Goal: Check status: Check status

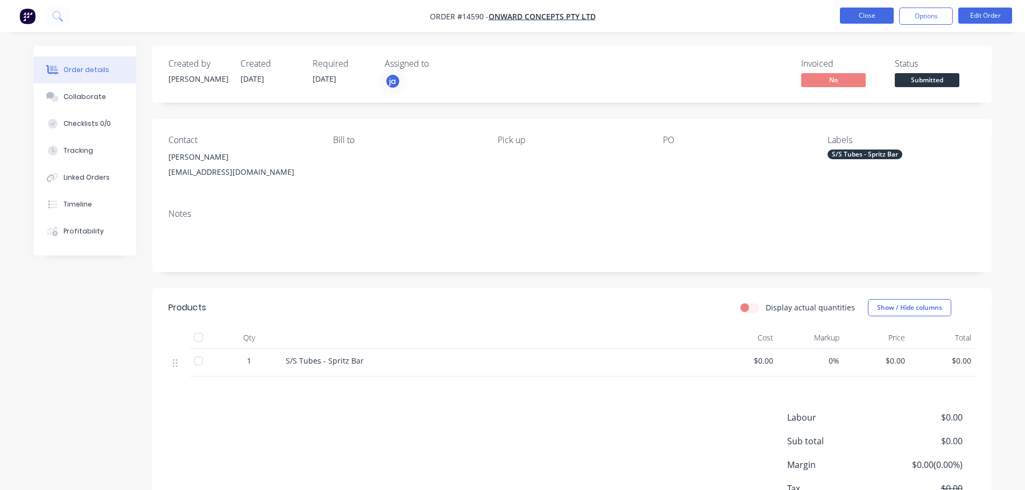
click at [877, 13] on button "Close" at bounding box center [867, 16] width 54 height 16
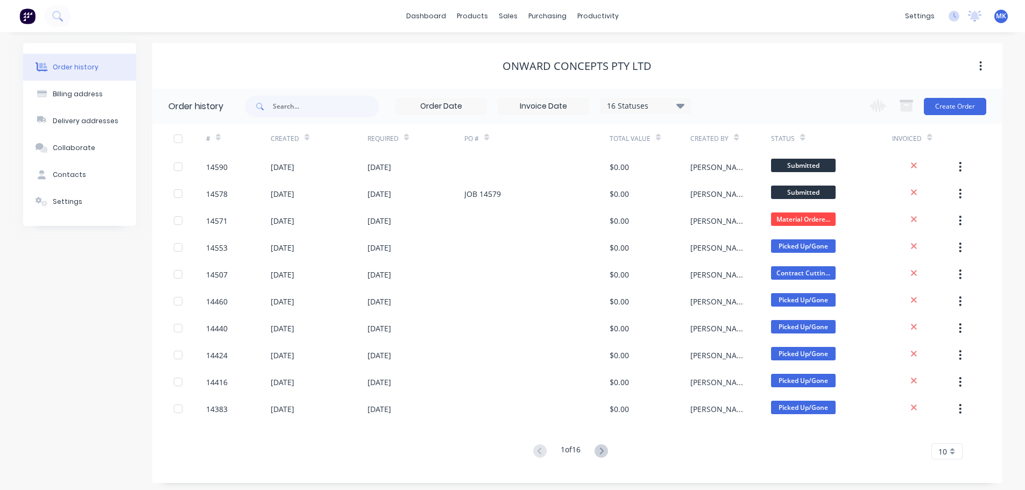
click at [602, 26] on div "dashboard products sales purchasing productivity dashboard products Product Cat…" at bounding box center [512, 16] width 1025 height 32
click at [599, 22] on div "productivity" at bounding box center [598, 16] width 52 height 16
click at [592, 55] on div at bounding box center [589, 52] width 16 height 10
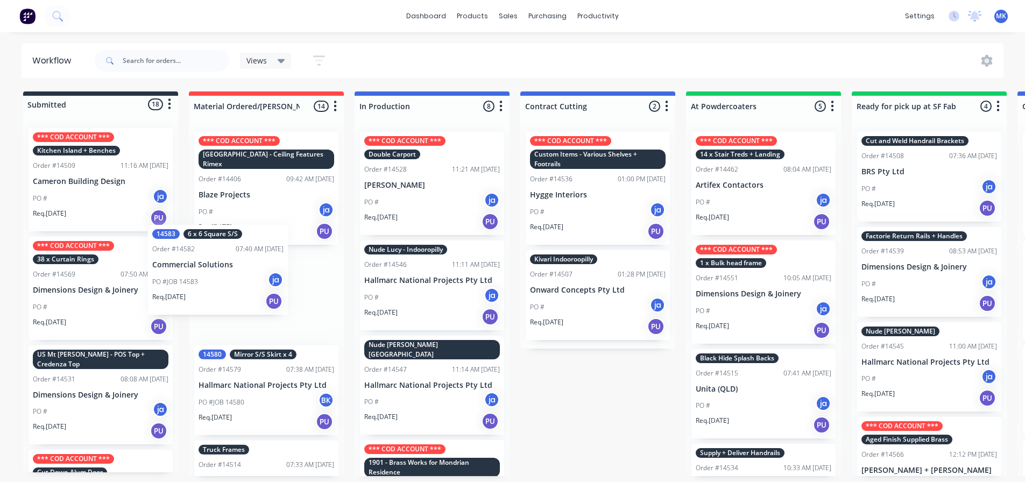
drag, startPoint x: 83, startPoint y: 277, endPoint x: 212, endPoint y: 264, distance: 129.2
click at [212, 264] on div "Submitted 18 Status colour #273444 hex #273444 Save Cancel Summaries Total orde…" at bounding box center [889, 283] width 1794 height 385
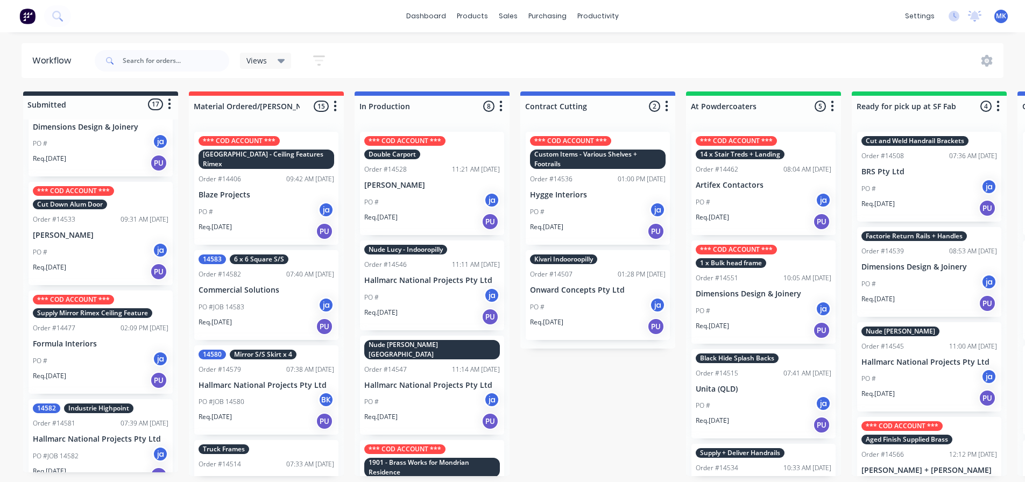
scroll to position [269, 0]
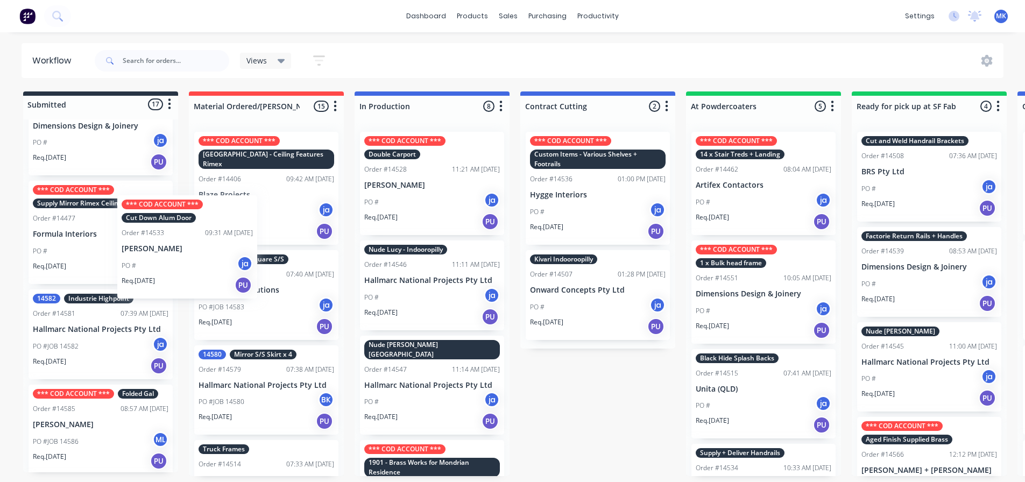
drag, startPoint x: 105, startPoint y: 222, endPoint x: 197, endPoint y: 238, distance: 93.4
click at [197, 238] on div "Submitted 17 Status colour #273444 hex #273444 Save Cancel Summaries Total orde…" at bounding box center [889, 283] width 1794 height 385
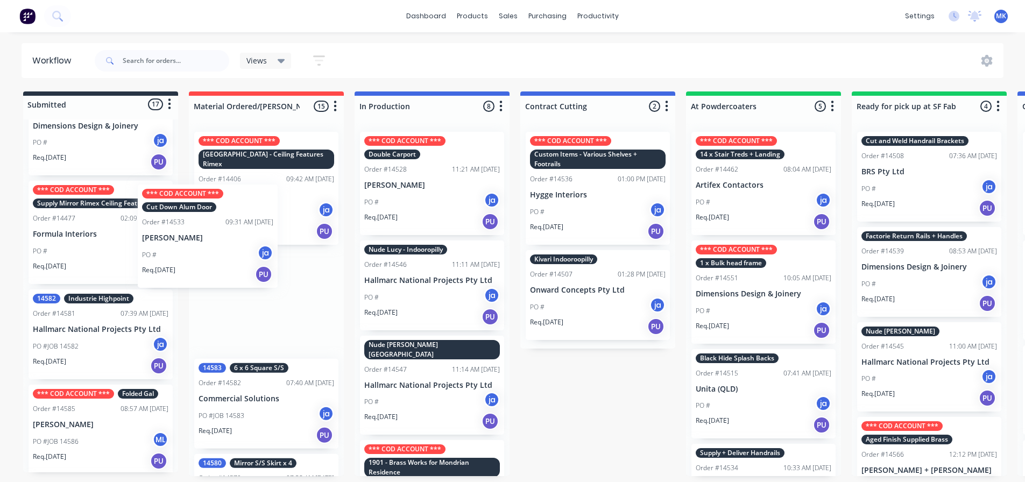
drag, startPoint x: 128, startPoint y: 236, endPoint x: 244, endPoint y: 243, distance: 115.8
click at [244, 243] on div "Submitted 17 Status colour #273444 hex #273444 Save Cancel Summaries Total orde…" at bounding box center [889, 283] width 1794 height 385
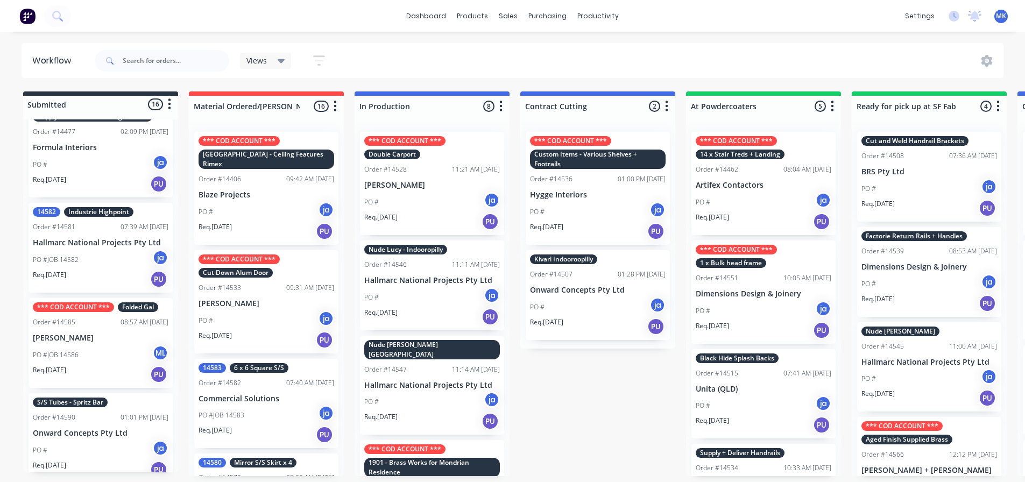
scroll to position [377, 0]
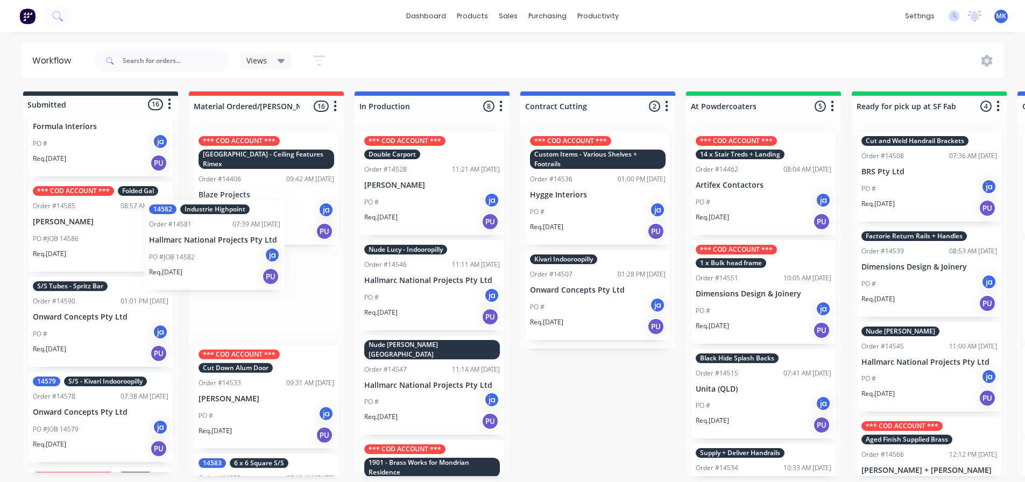
drag, startPoint x: 111, startPoint y: 249, endPoint x: 234, endPoint y: 269, distance: 124.2
click at [234, 269] on div "Submitted 16 Status colour #273444 hex #273444 Save Cancel Summaries Total orde…" at bounding box center [889, 283] width 1794 height 385
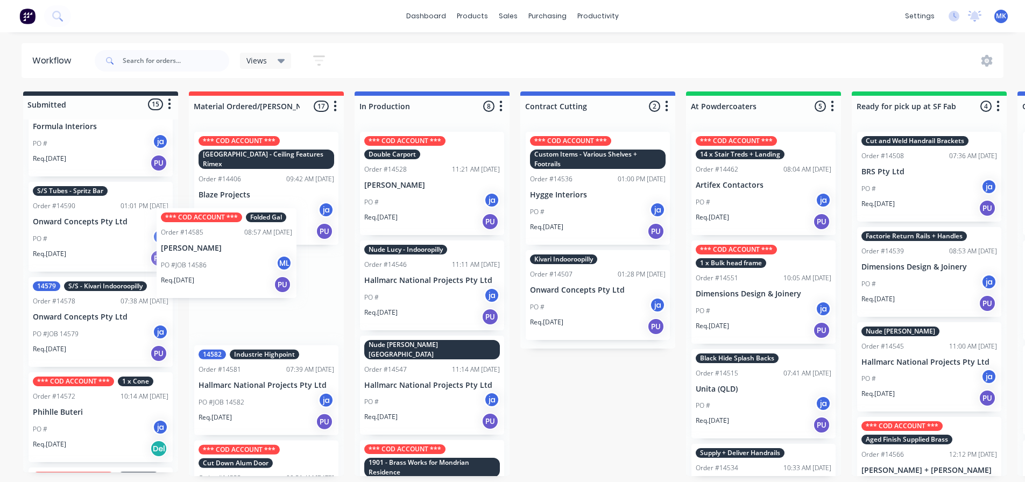
drag, startPoint x: 109, startPoint y: 256, endPoint x: 240, endPoint y: 285, distance: 134.3
click at [240, 285] on div "Submitted 15 Status colour #273444 hex #273444 Save Cancel Summaries Total orde…" at bounding box center [889, 283] width 1794 height 385
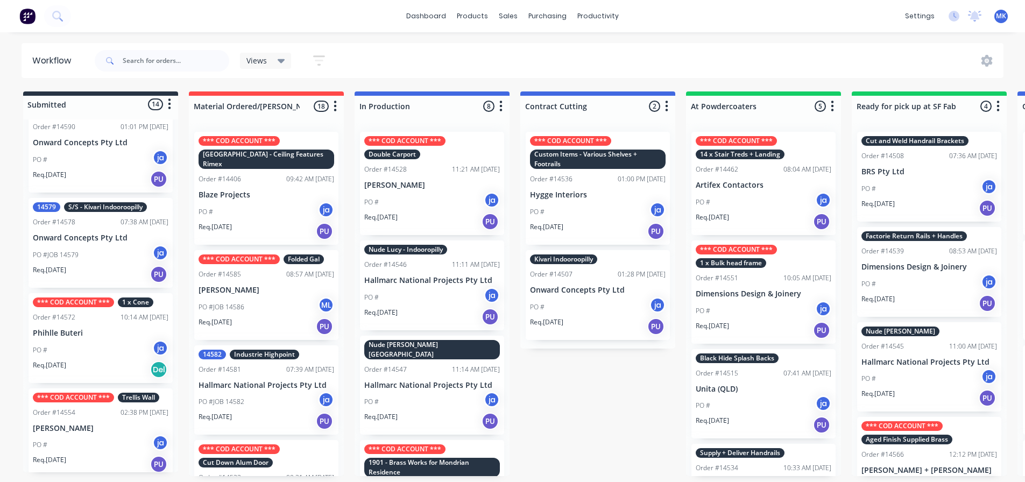
scroll to position [484, 0]
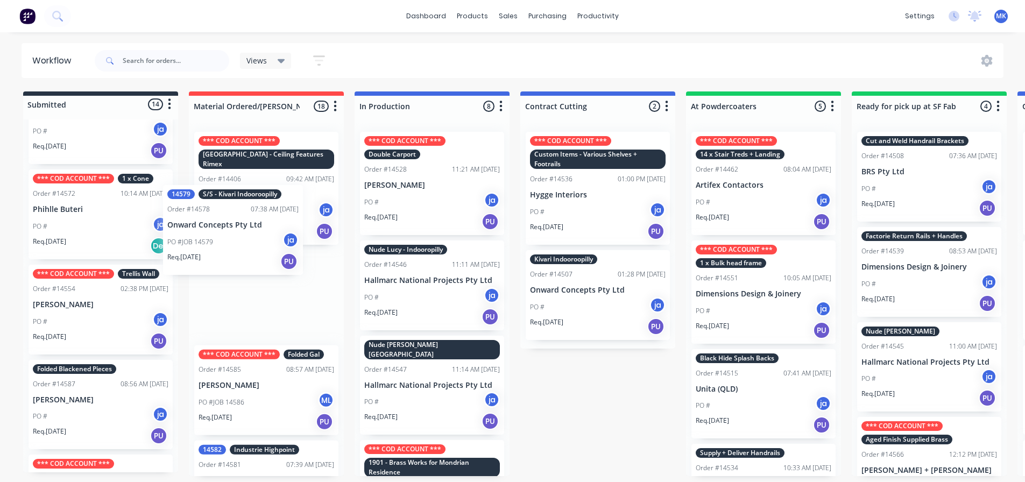
drag, startPoint x: 79, startPoint y: 251, endPoint x: 219, endPoint y: 270, distance: 141.1
click at [219, 270] on div "Submitted 14 Status colour #273444 hex #273444 Save Cancel Summaries Total orde…" at bounding box center [889, 283] width 1794 height 385
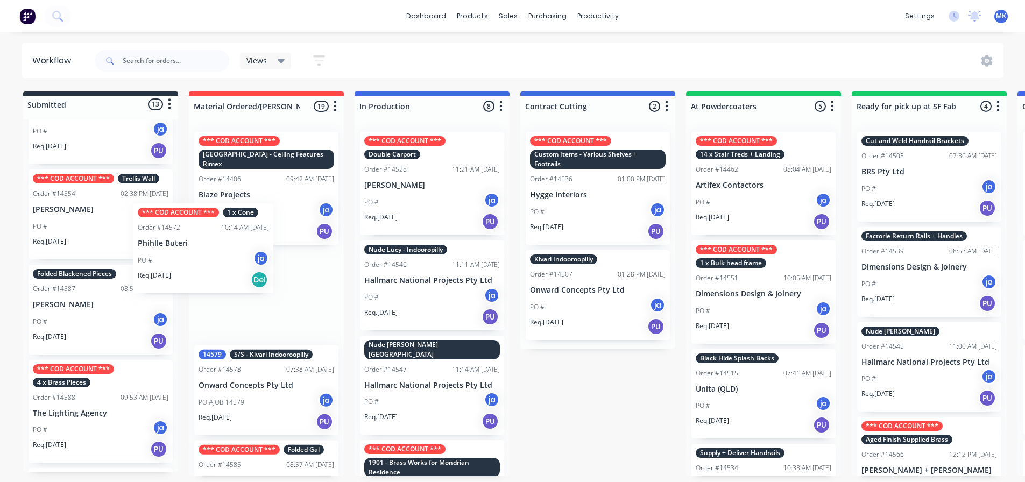
drag, startPoint x: 123, startPoint y: 243, endPoint x: 202, endPoint y: 269, distance: 83.7
click at [234, 282] on div "Submitted 13 Status colour #273444 hex #273444 Save Cancel Summaries Total orde…" at bounding box center [889, 283] width 1794 height 385
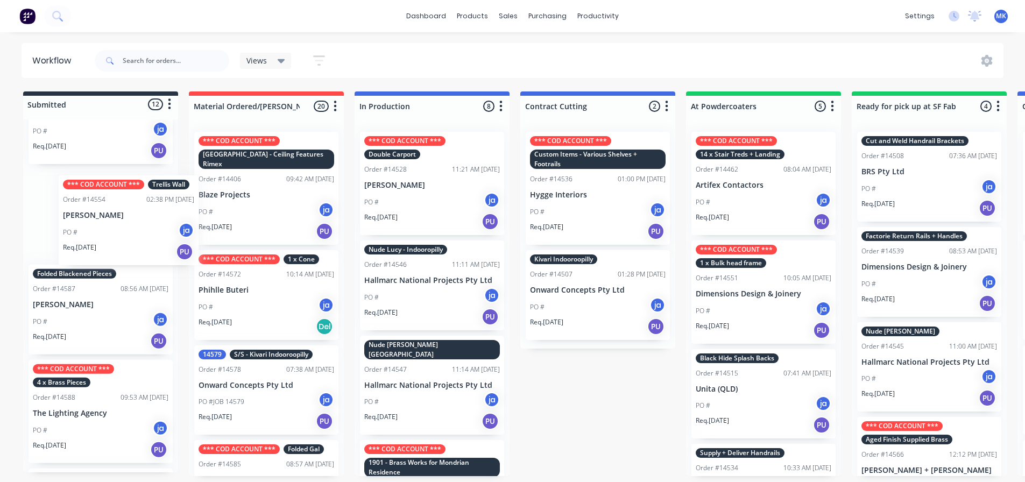
drag, startPoint x: 122, startPoint y: 254, endPoint x: 150, endPoint y: 260, distance: 28.6
click at [150, 260] on div "*** COD ACCOUNT *** Kitchen Island + Benches Order #14509 11:16 AM [DATE] Camer…" at bounding box center [100, 295] width 155 height 353
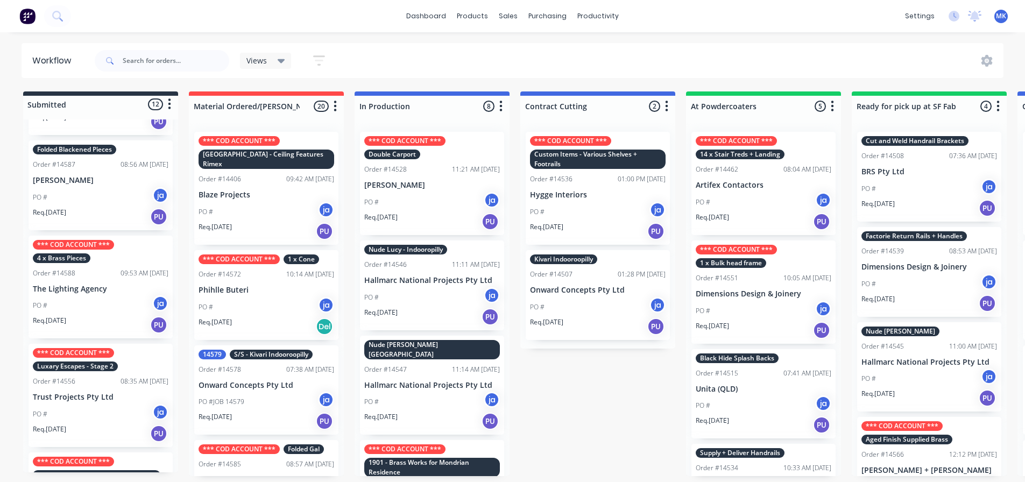
scroll to position [592, 0]
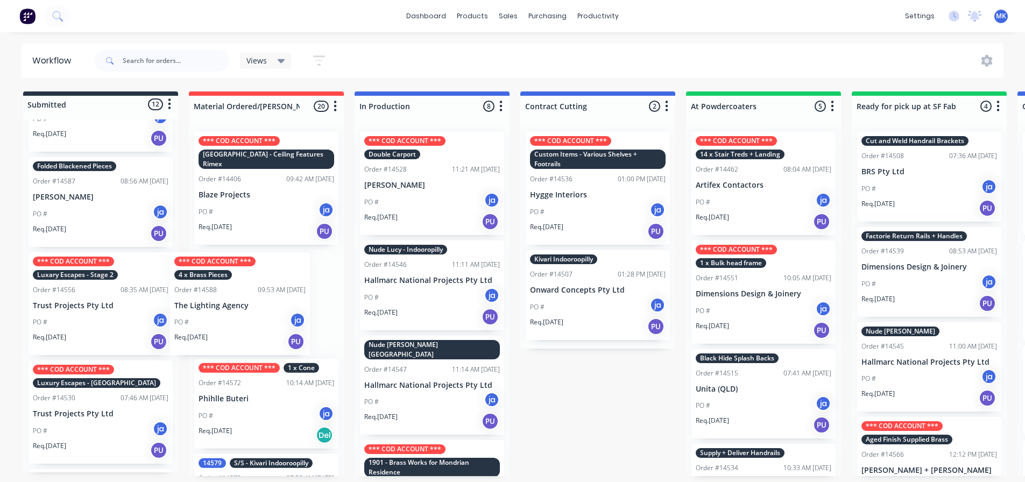
drag, startPoint x: 139, startPoint y: 317, endPoint x: 239, endPoint y: 311, distance: 100.3
click at [239, 311] on div "Submitted 12 Status colour #273444 hex #273444 Save Cancel Summaries Total orde…" at bounding box center [889, 283] width 1794 height 385
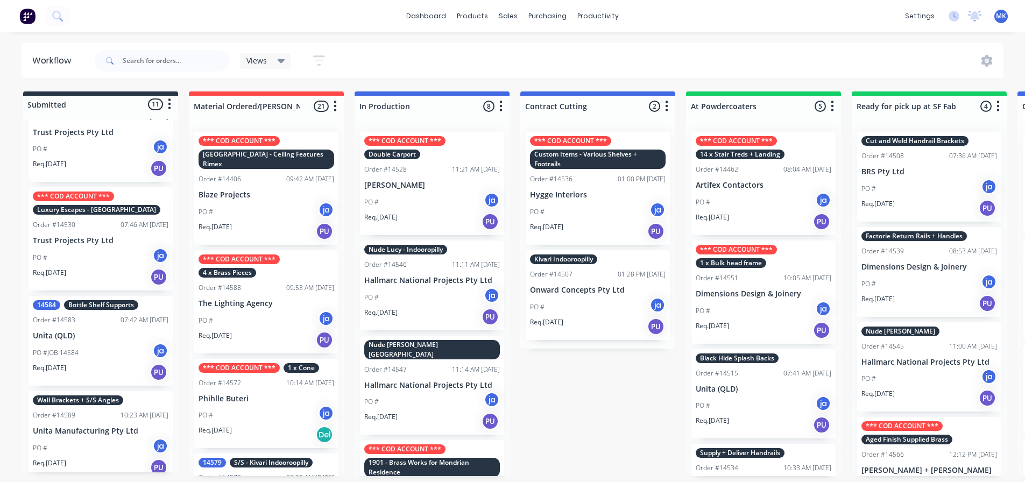
scroll to position [774, 0]
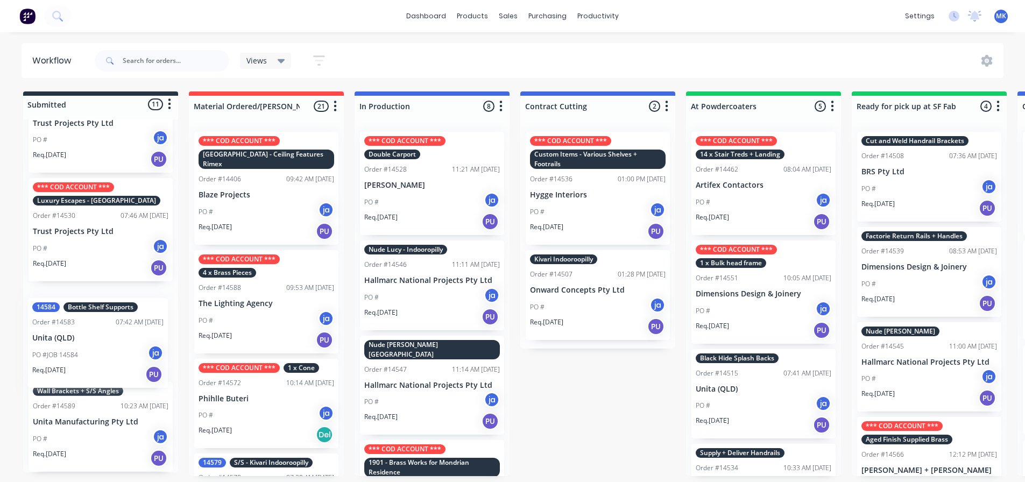
drag, startPoint x: 105, startPoint y: 337, endPoint x: 104, endPoint y: 349, distance: 12.4
click at [104, 349] on div "*** COD ACCOUNT *** Kitchen Island + Benches Order #14509 11:16 AM [DATE] Camer…" at bounding box center [100, 295] width 155 height 353
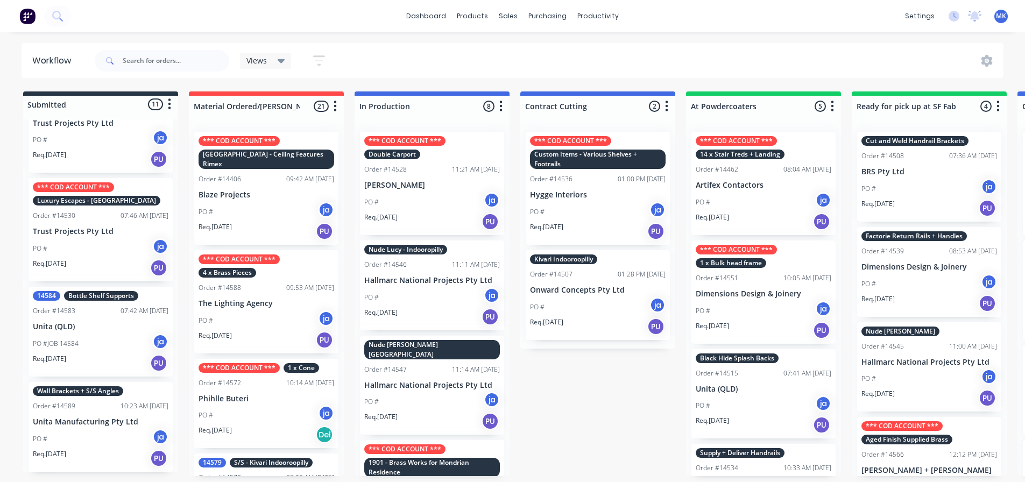
scroll to position [2, 0]
click at [100, 449] on div "Req. [DATE] PU" at bounding box center [101, 458] width 136 height 18
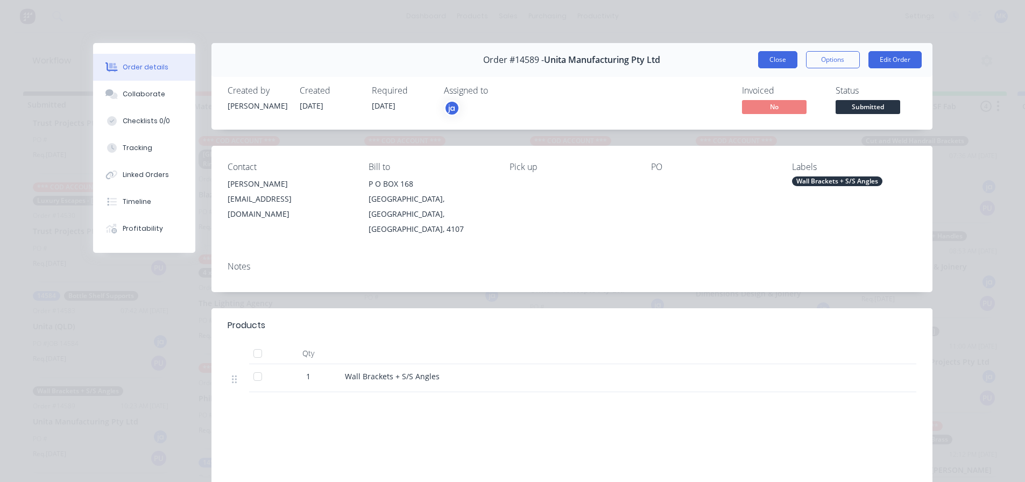
click at [770, 63] on button "Close" at bounding box center [777, 59] width 39 height 17
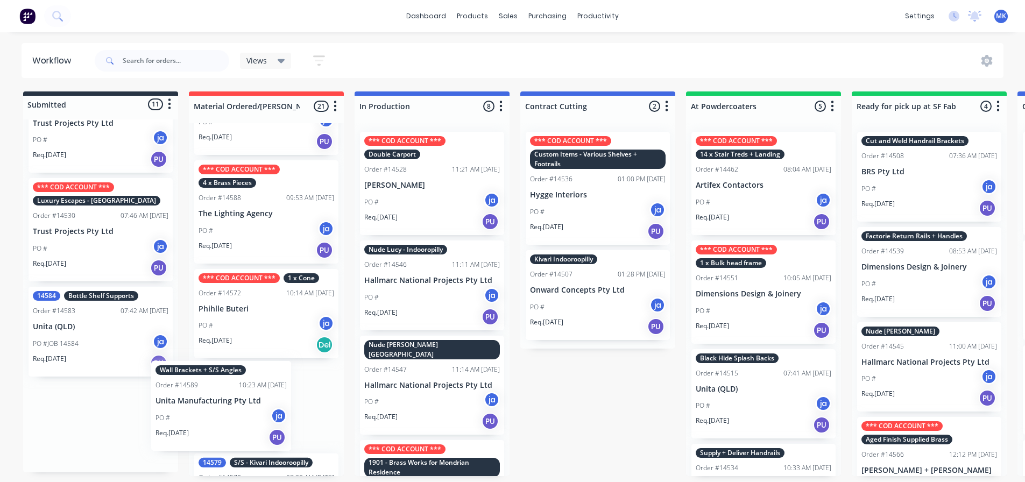
scroll to position [102, 0]
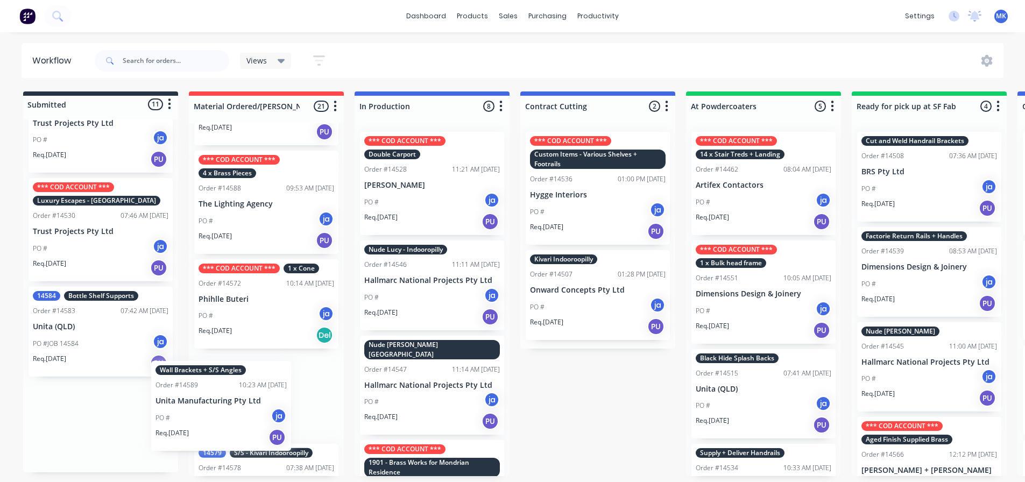
drag, startPoint x: 96, startPoint y: 408, endPoint x: 221, endPoint y: 389, distance: 126.7
click at [221, 389] on div "Submitted 11 Status colour #273444 hex #273444 Save Cancel Summaries Total orde…" at bounding box center [889, 283] width 1794 height 385
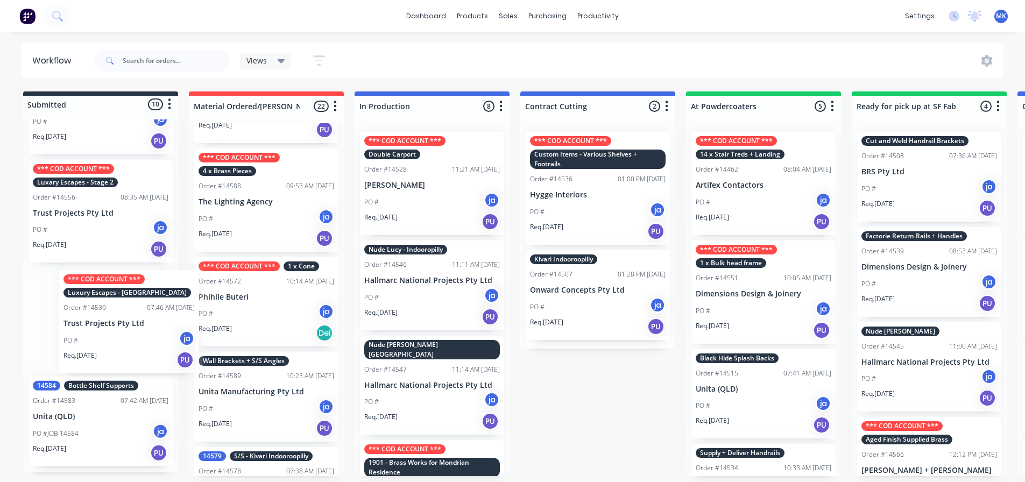
scroll to position [684, 0]
drag, startPoint x: 91, startPoint y: 353, endPoint x: 127, endPoint y: 359, distance: 36.5
click at [127, 359] on div "*** COD ACCOUNT *** Kitchen Island + Benches Order #14509 11:16 AM [DATE] Camer…" at bounding box center [100, 295] width 155 height 353
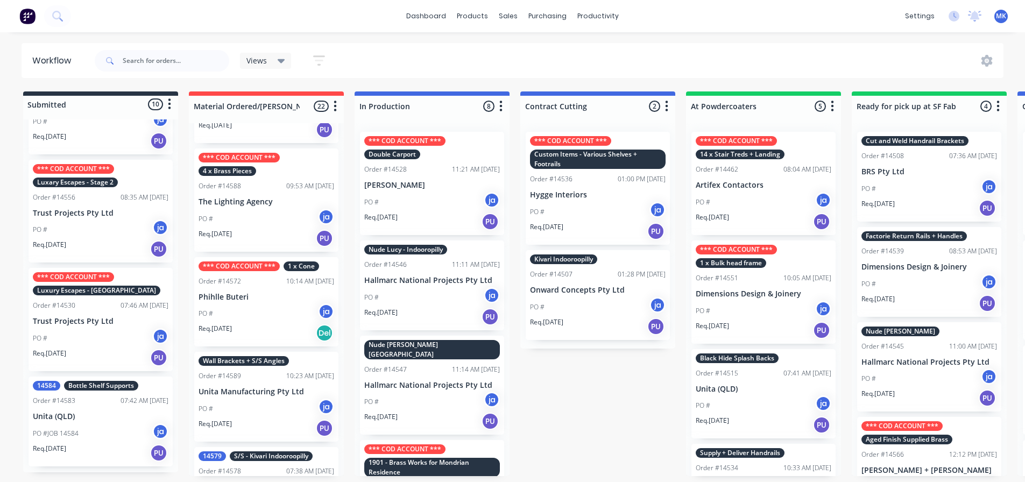
scroll to position [679, 0]
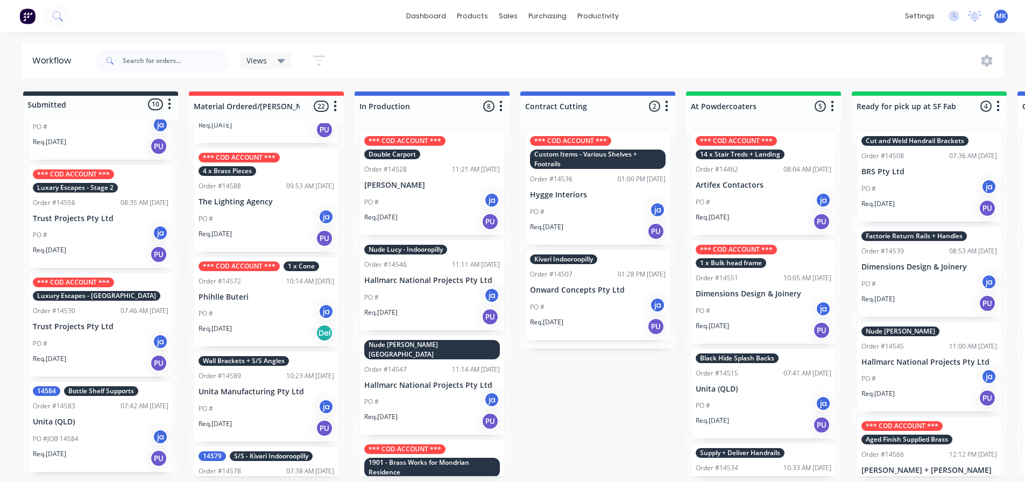
drag, startPoint x: 159, startPoint y: 423, endPoint x: 261, endPoint y: 410, distance: 102.9
click at [261, 410] on div "Submitted 10 Status colour #273444 hex #273444 Save Cancel Summaries Total orde…" at bounding box center [889, 283] width 1794 height 385
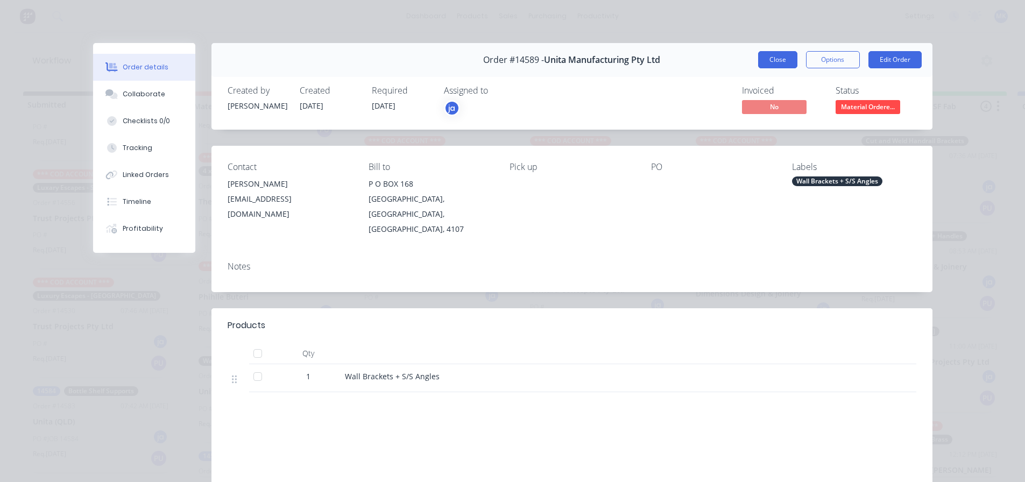
click at [774, 65] on button "Close" at bounding box center [777, 59] width 39 height 17
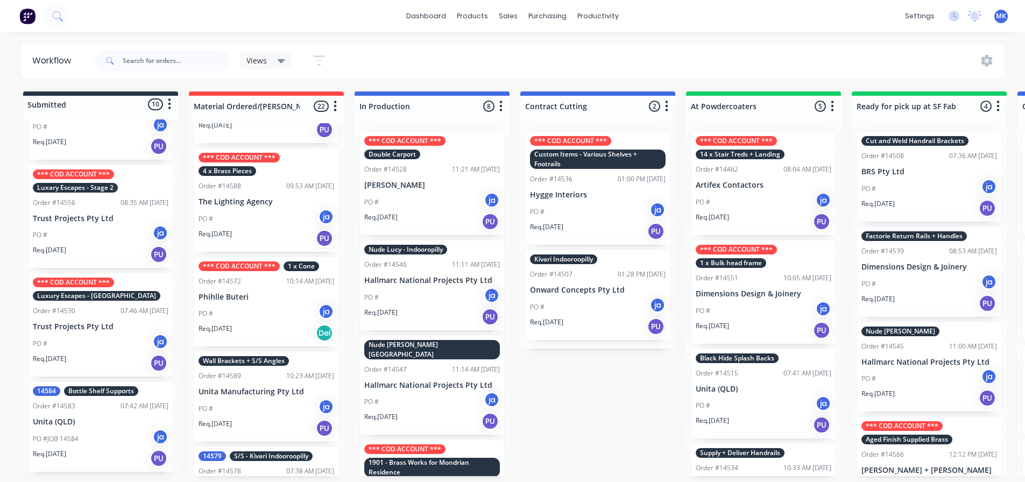
drag, startPoint x: 118, startPoint y: 427, endPoint x: 240, endPoint y: 403, distance: 124.0
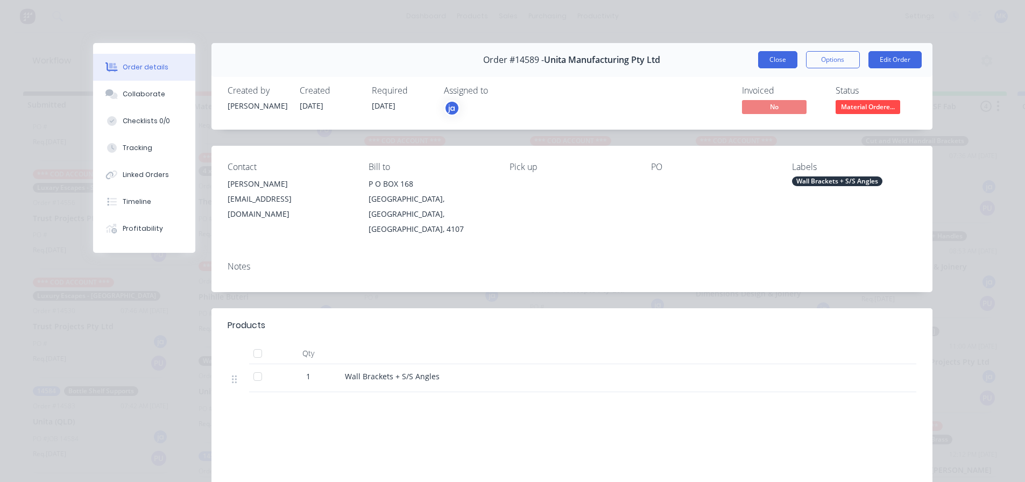
click at [778, 53] on button "Close" at bounding box center [777, 59] width 39 height 17
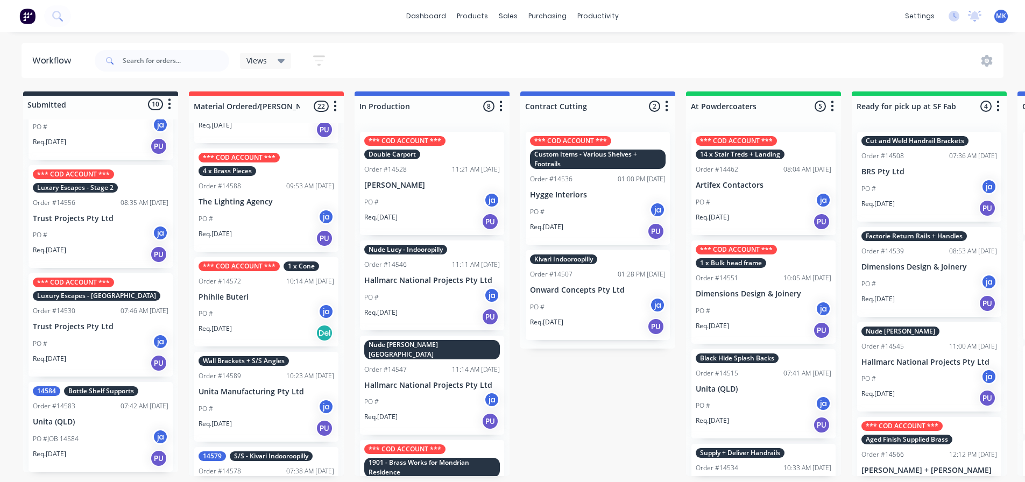
click at [92, 36] on div "dashboard products sales purchasing productivity dashboard products Product Cat…" at bounding box center [512, 208] width 1025 height 417
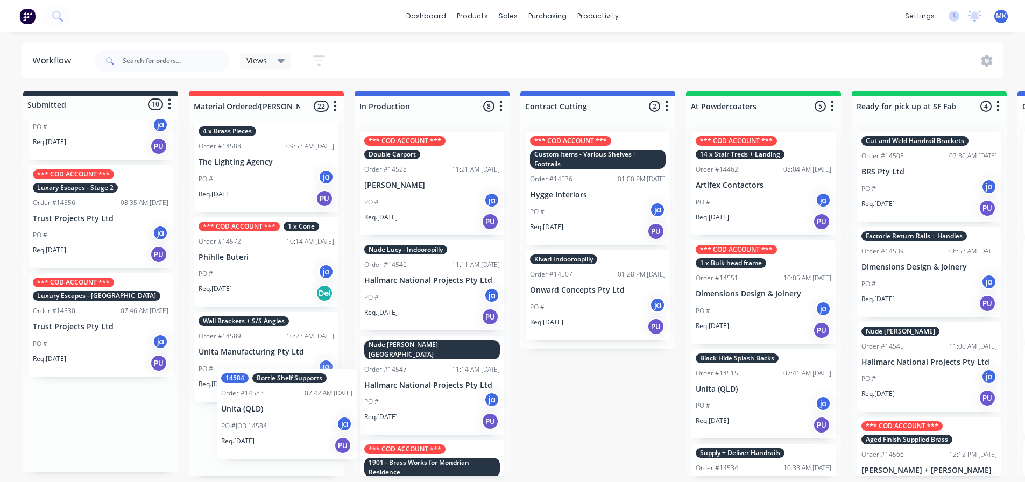
drag, startPoint x: 101, startPoint y: 411, endPoint x: 269, endPoint y: 400, distance: 169.2
click at [269, 400] on div "Submitted 10 Status colour #273444 hex #273444 Save Cancel Summaries Total orde…" at bounding box center [889, 283] width 1794 height 385
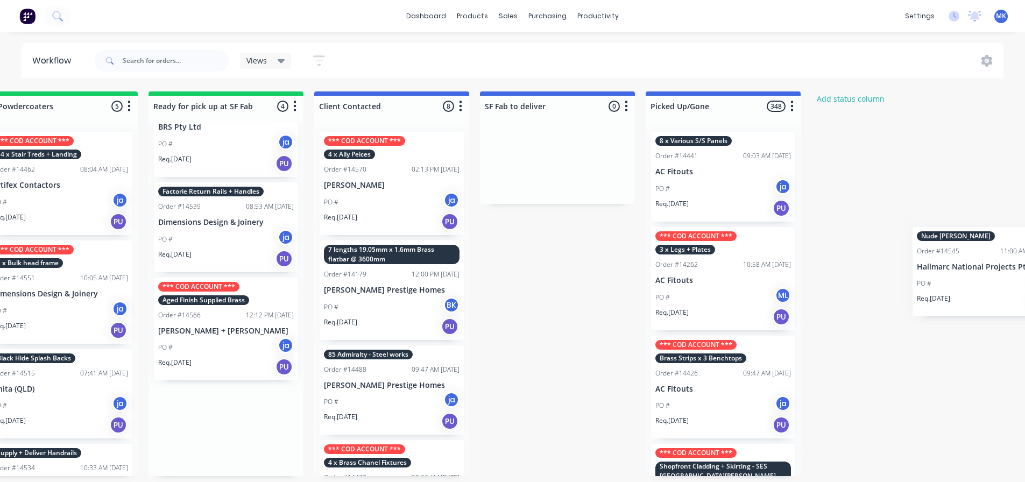
scroll to position [2, 746]
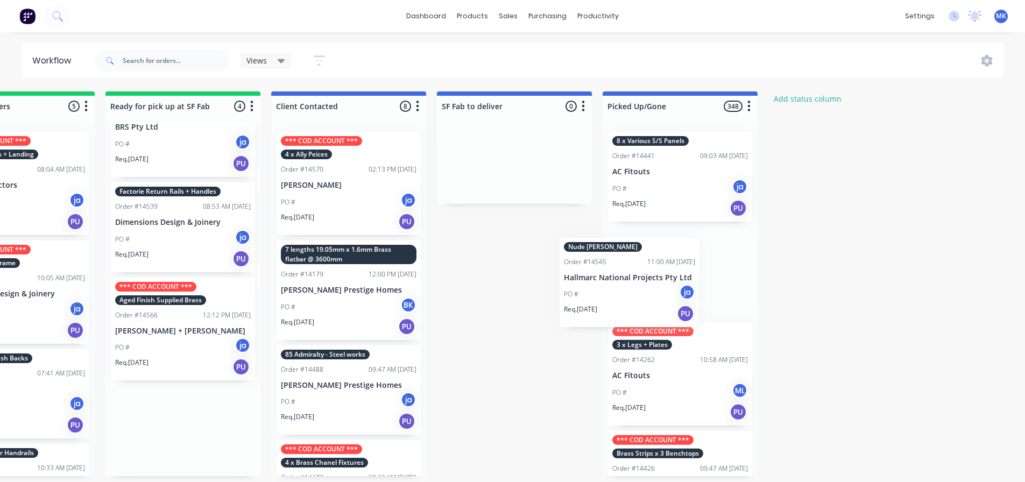
drag, startPoint x: 500, startPoint y: 320, endPoint x: 621, endPoint y: 279, distance: 127.7
click at [621, 279] on div "Submitted 9 Status colour #273444 hex #273444 Save Cancel Summaries Total order…" at bounding box center [143, 283] width 1794 height 385
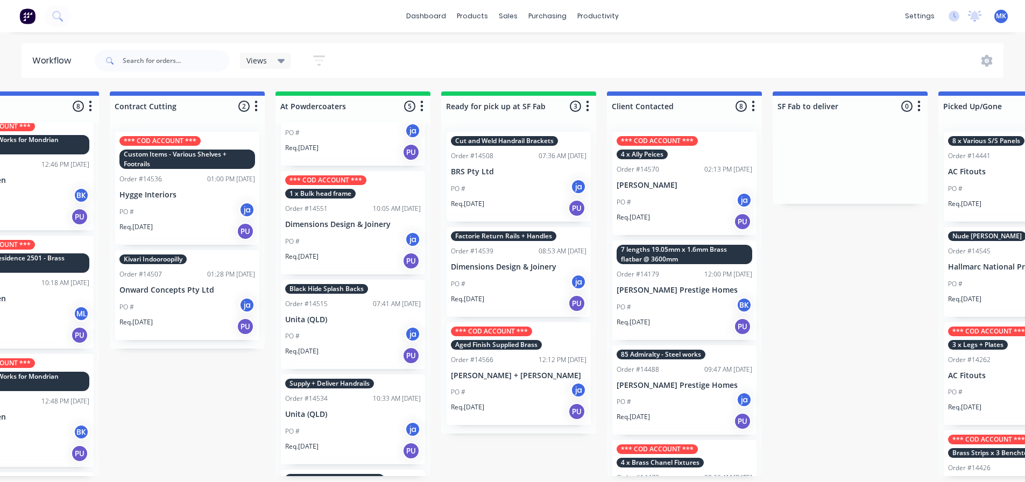
scroll to position [0, 0]
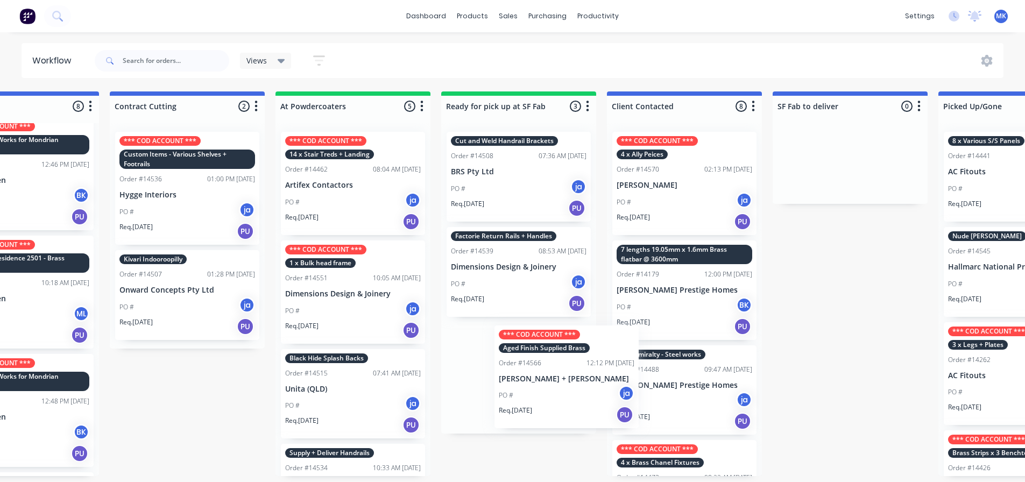
drag, startPoint x: 512, startPoint y: 398, endPoint x: 537, endPoint y: 404, distance: 26.1
click at [536, 406] on div "Cut and Weld Handrail Brackets Order #14508 07:36 AM [DATE] BRS Pty Ltd PO # ja…" at bounding box center [518, 278] width 155 height 310
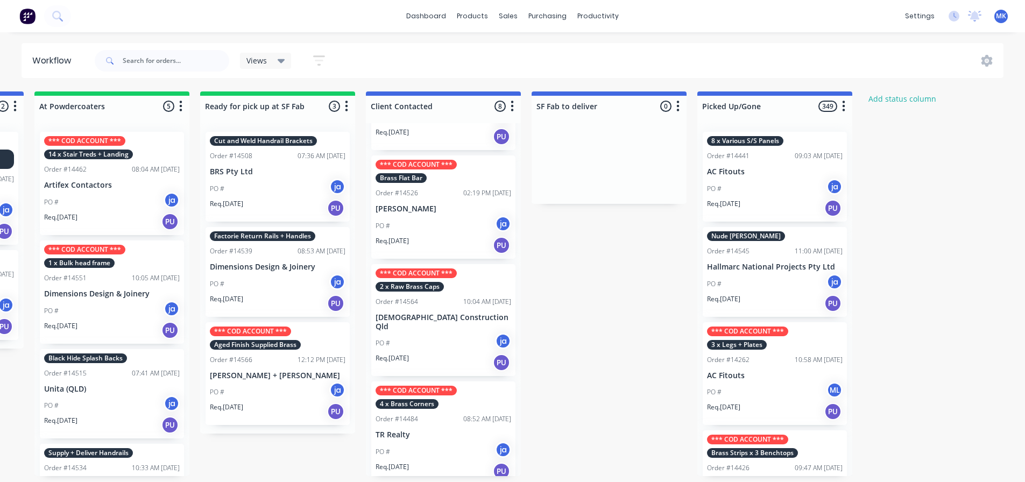
scroll to position [2, 654]
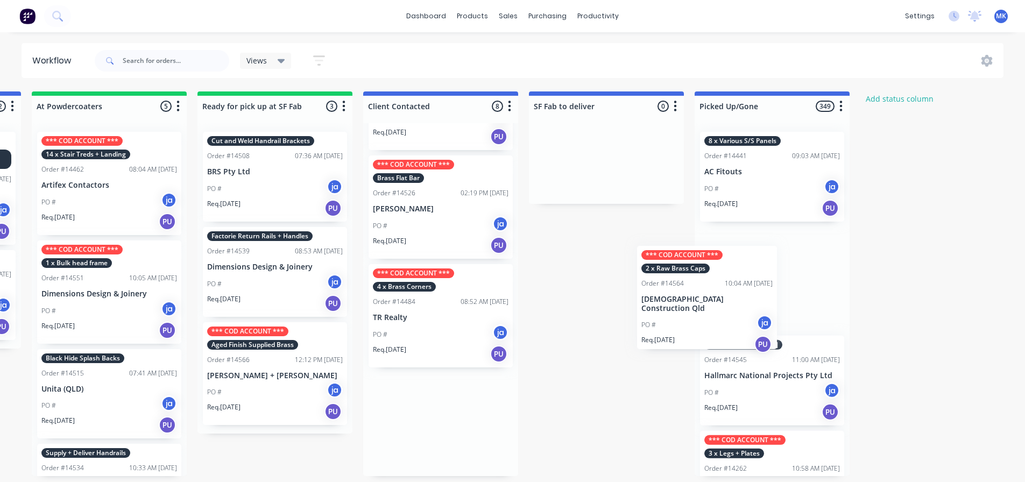
drag, startPoint x: 461, startPoint y: 336, endPoint x: 734, endPoint y: 323, distance: 273.0
click at [734, 323] on div "Submitted 9 Status colour #273444 hex #273444 Save Cancel Summaries Total order…" at bounding box center [235, 283] width 1794 height 385
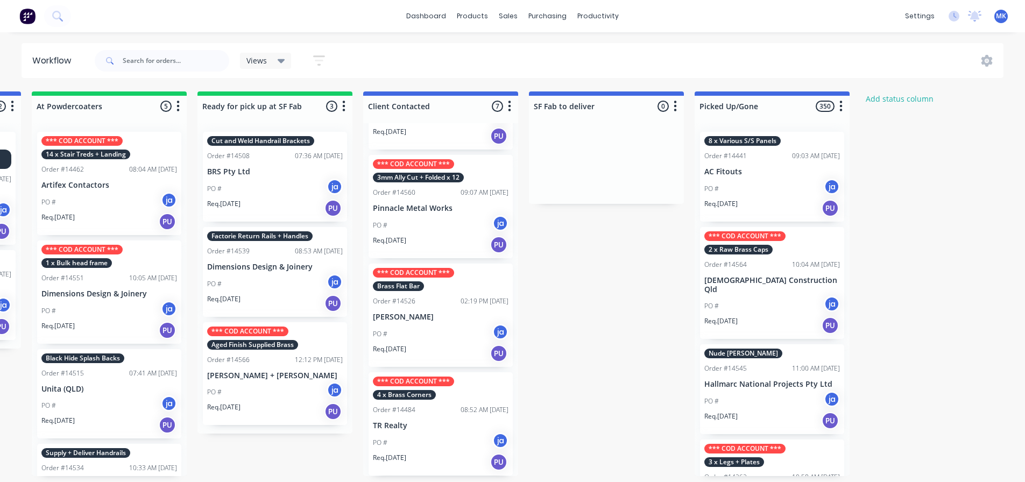
scroll to position [394, 0]
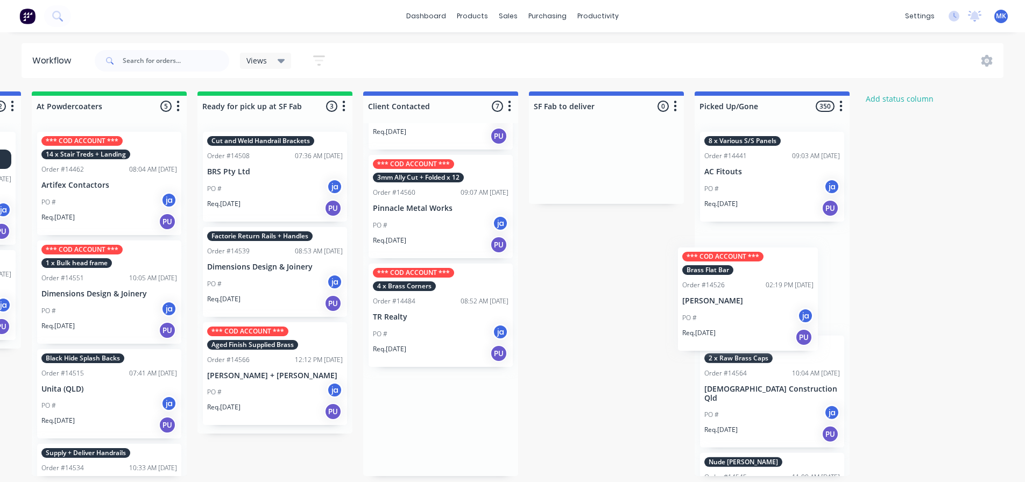
drag, startPoint x: 488, startPoint y: 338, endPoint x: 725, endPoint y: 315, distance: 237.8
click at [725, 315] on div "Submitted 9 Status colour #273444 hex #273444 Save Cancel Summaries Total order…" at bounding box center [235, 283] width 1794 height 385
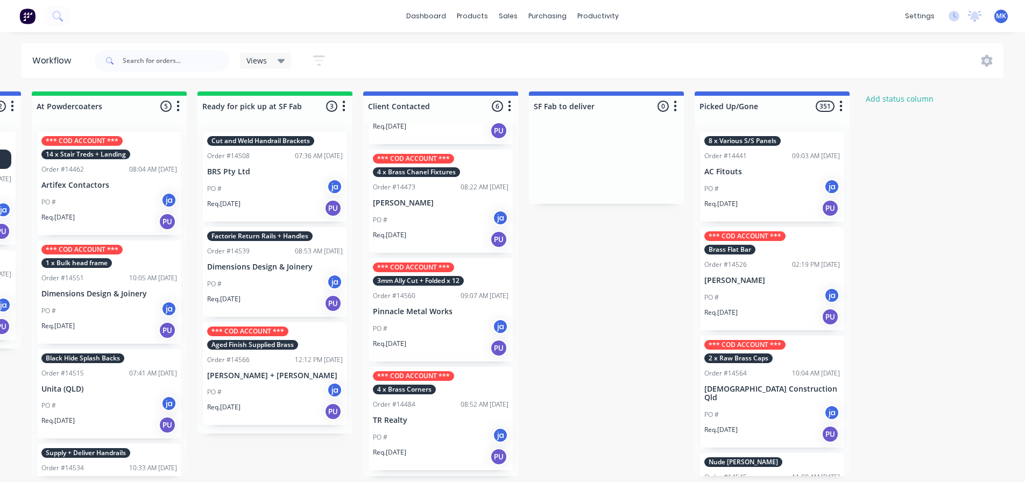
scroll to position [285, 0]
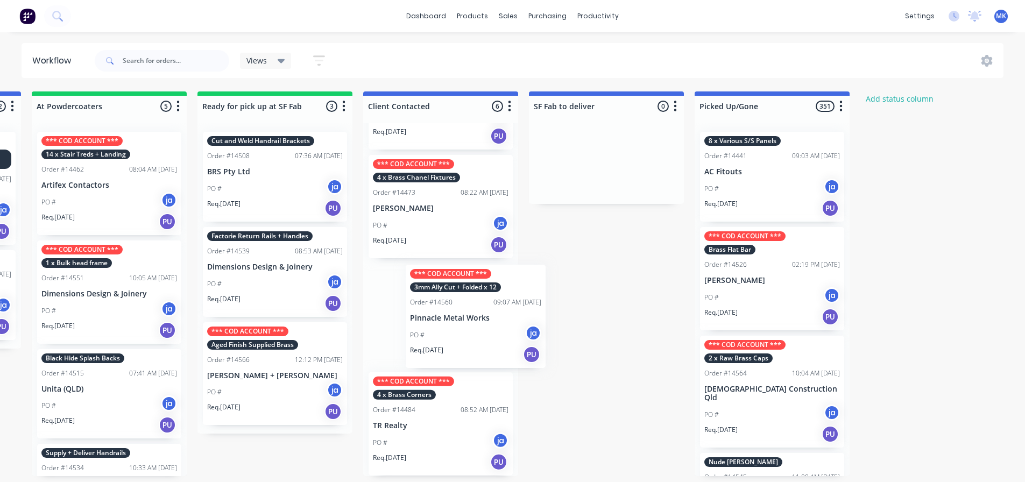
click at [473, 328] on div "*** COD ACCOUNT *** 4 x Ally Peices Order #14570 02:13 PM [DATE] [PERSON_NAME] …" at bounding box center [440, 299] width 155 height 353
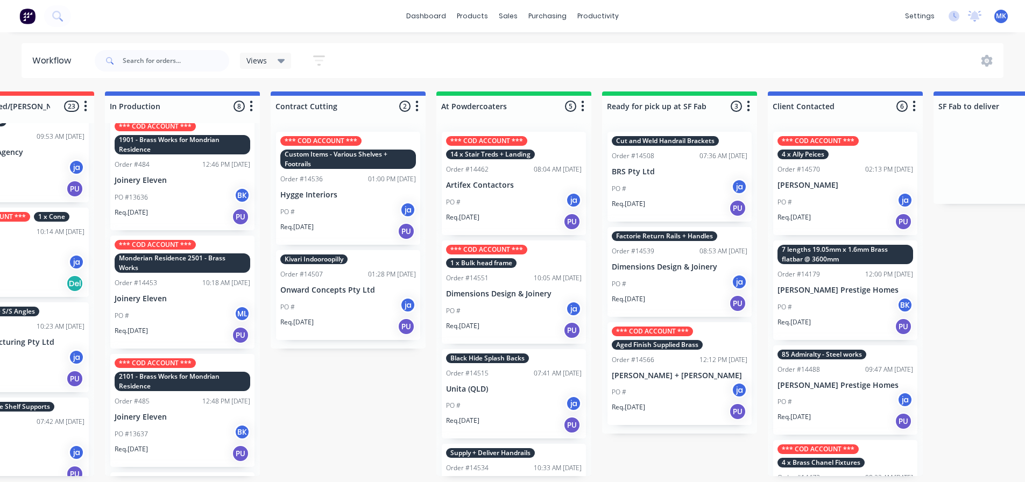
scroll to position [153, 0]
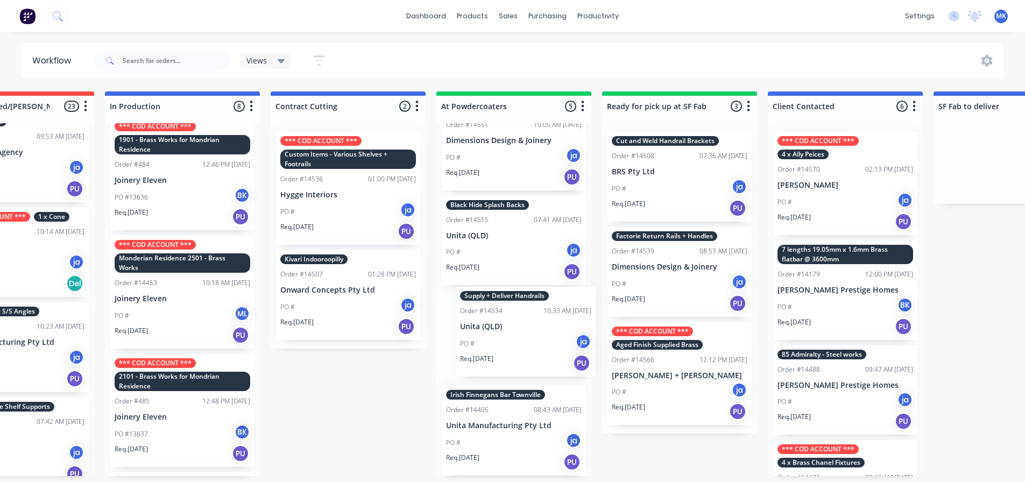
drag, startPoint x: 542, startPoint y: 344, endPoint x: 535, endPoint y: 344, distance: 7.0
click at [535, 344] on div "*** COD ACCOUNT *** 14 x Stair Treds + Landing Order #14462 08:04 AM [DATE] Art…" at bounding box center [513, 299] width 155 height 353
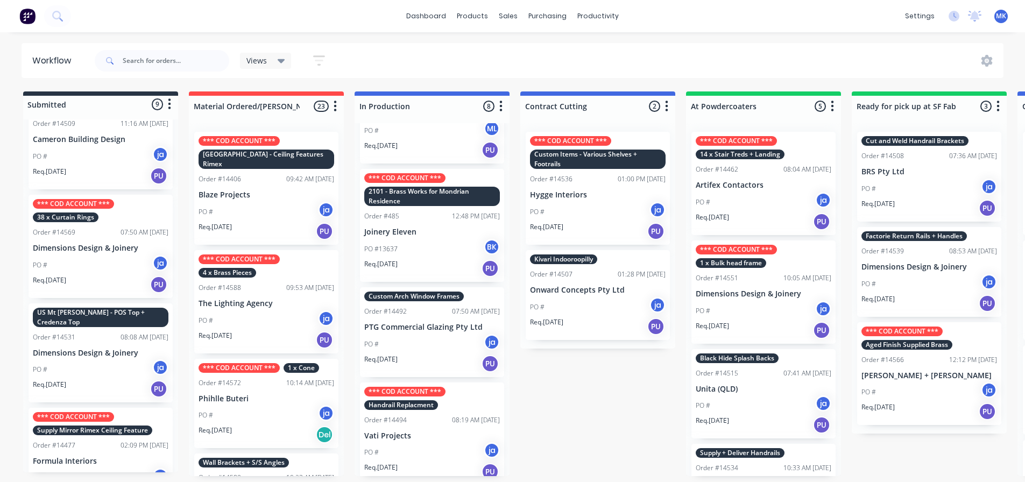
scroll to position [0, 0]
